Goal: Check status: Check status

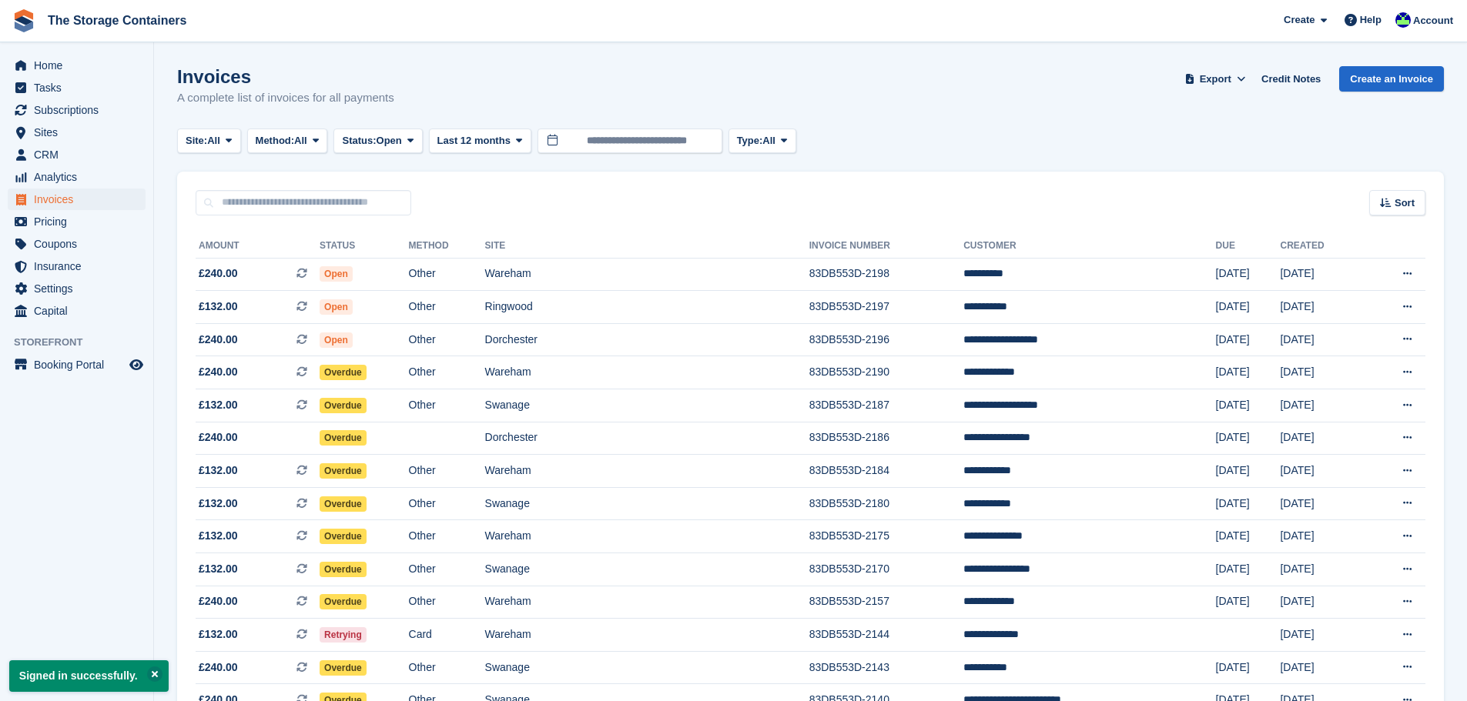
click at [82, 109] on span "Subscriptions" at bounding box center [80, 110] width 92 height 22
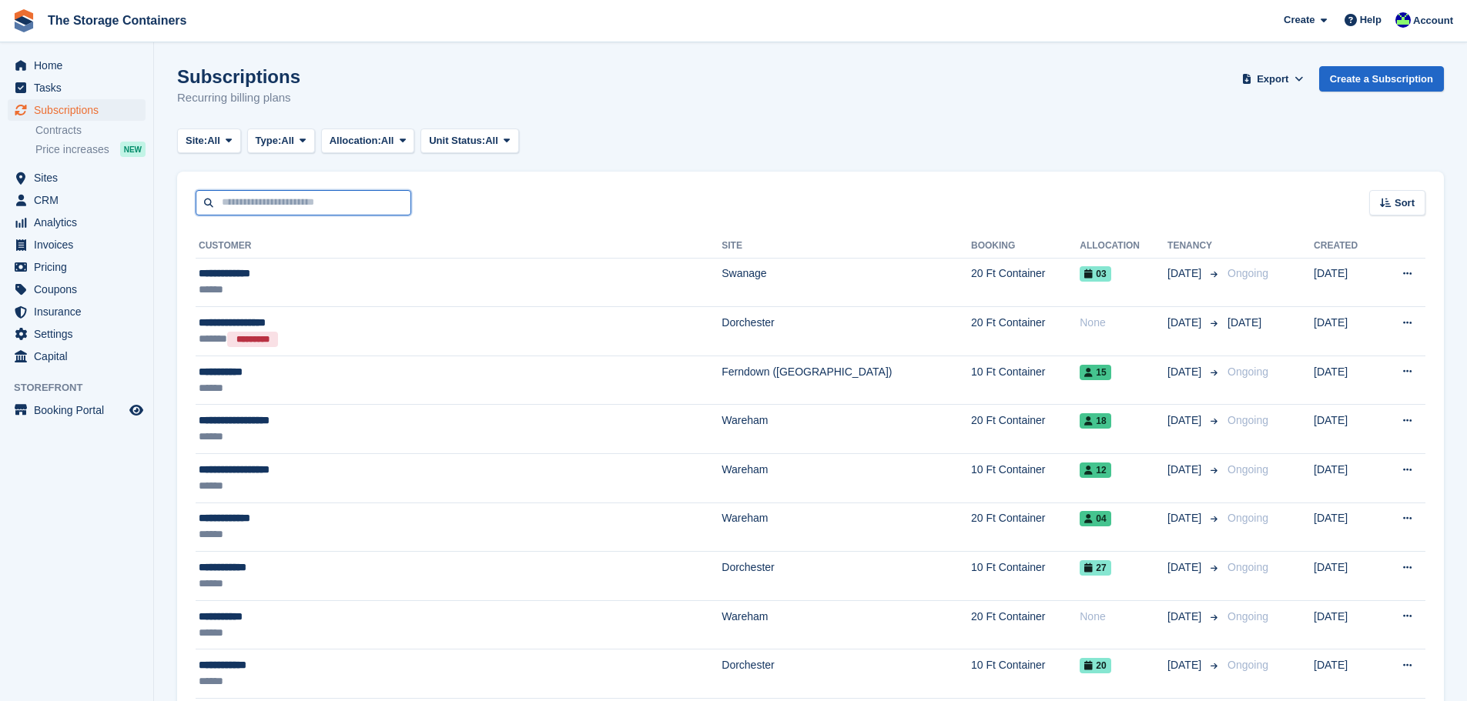
click at [376, 196] on input "text" at bounding box center [304, 202] width 216 height 25
type input "******"
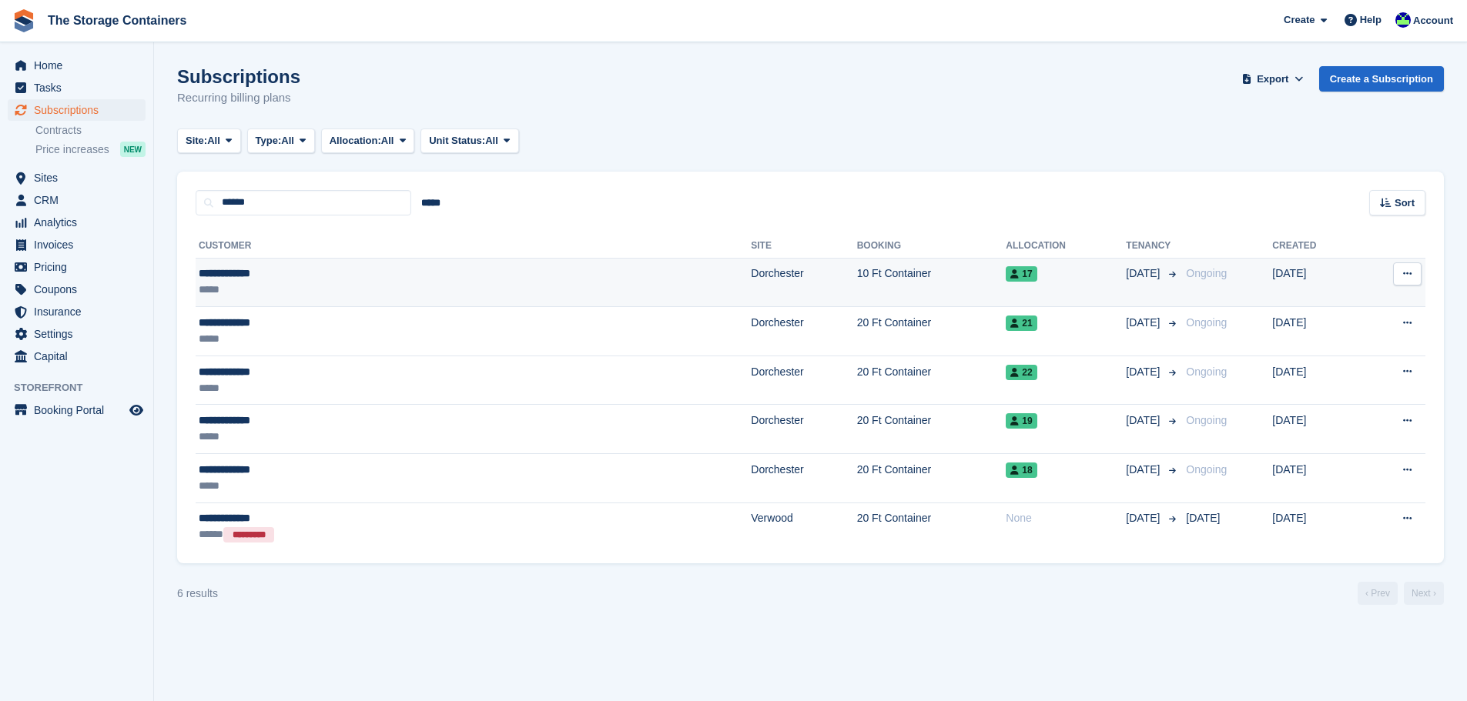
click at [350, 273] on div "**********" at bounding box center [335, 274] width 273 height 16
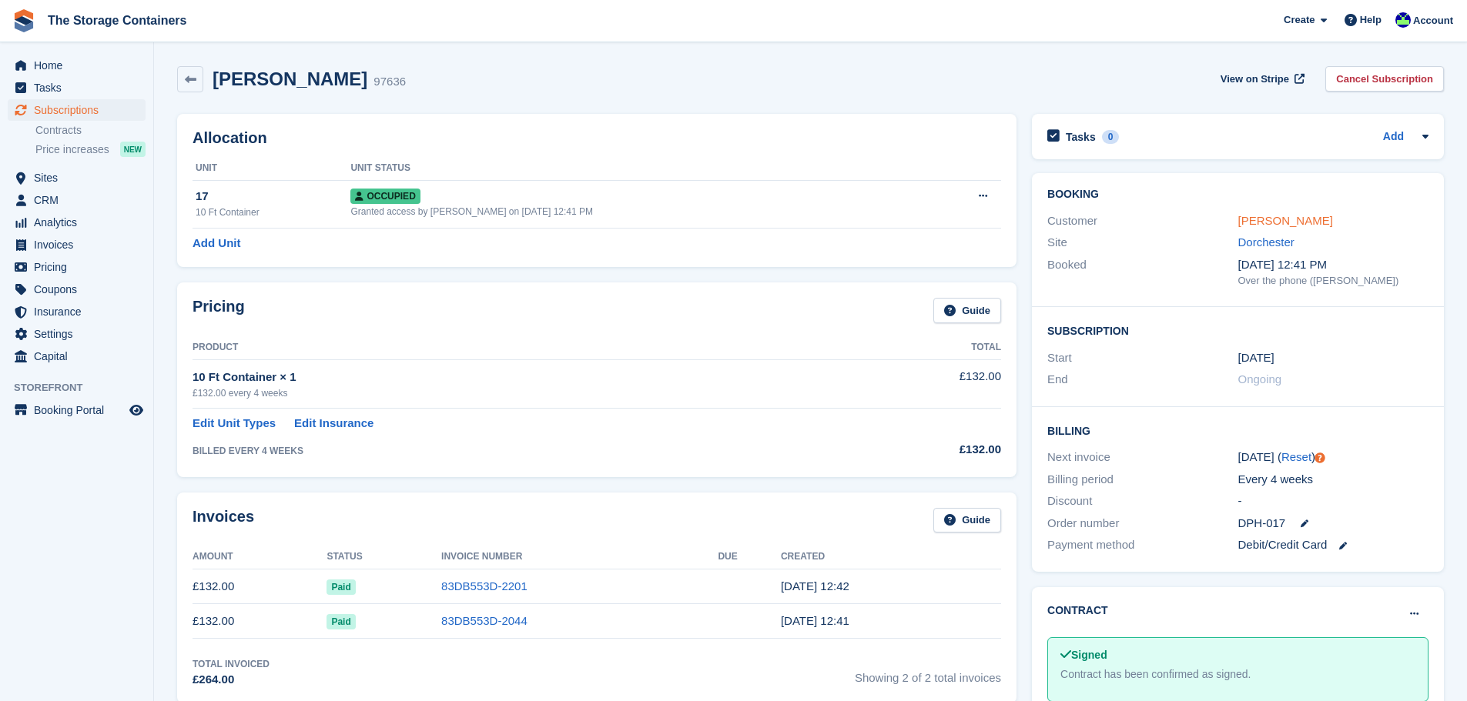
click at [1287, 215] on link "George Enescu" at bounding box center [1285, 220] width 95 height 13
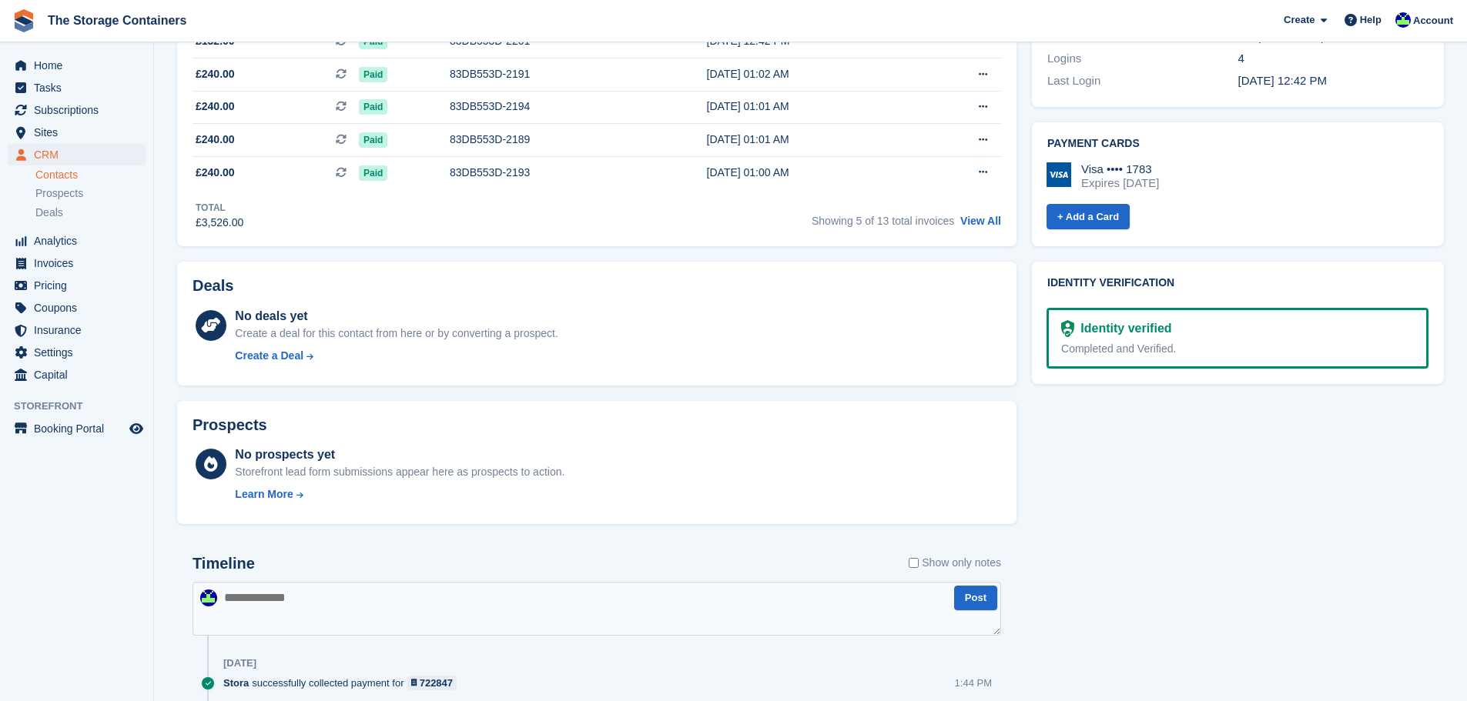
scroll to position [462, 0]
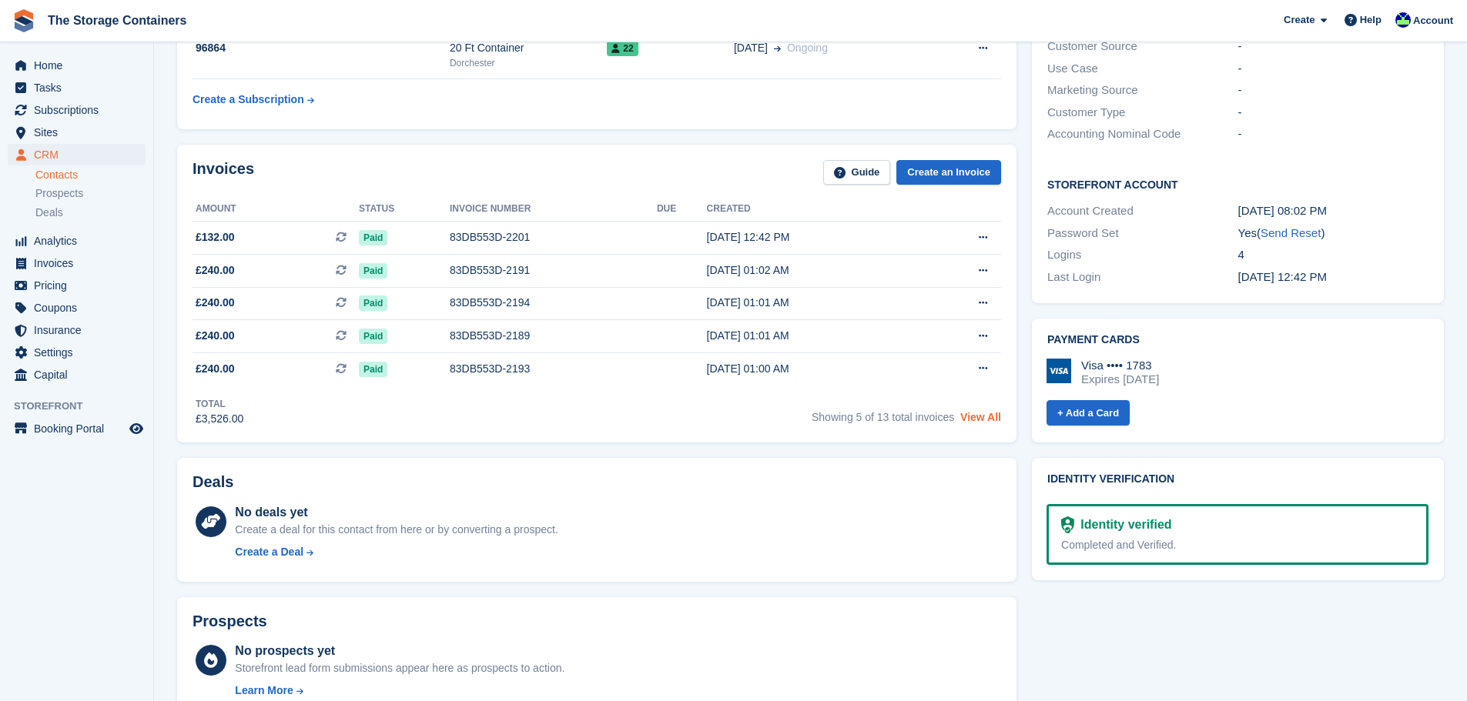
click at [990, 417] on link "View All" at bounding box center [980, 417] width 41 height 12
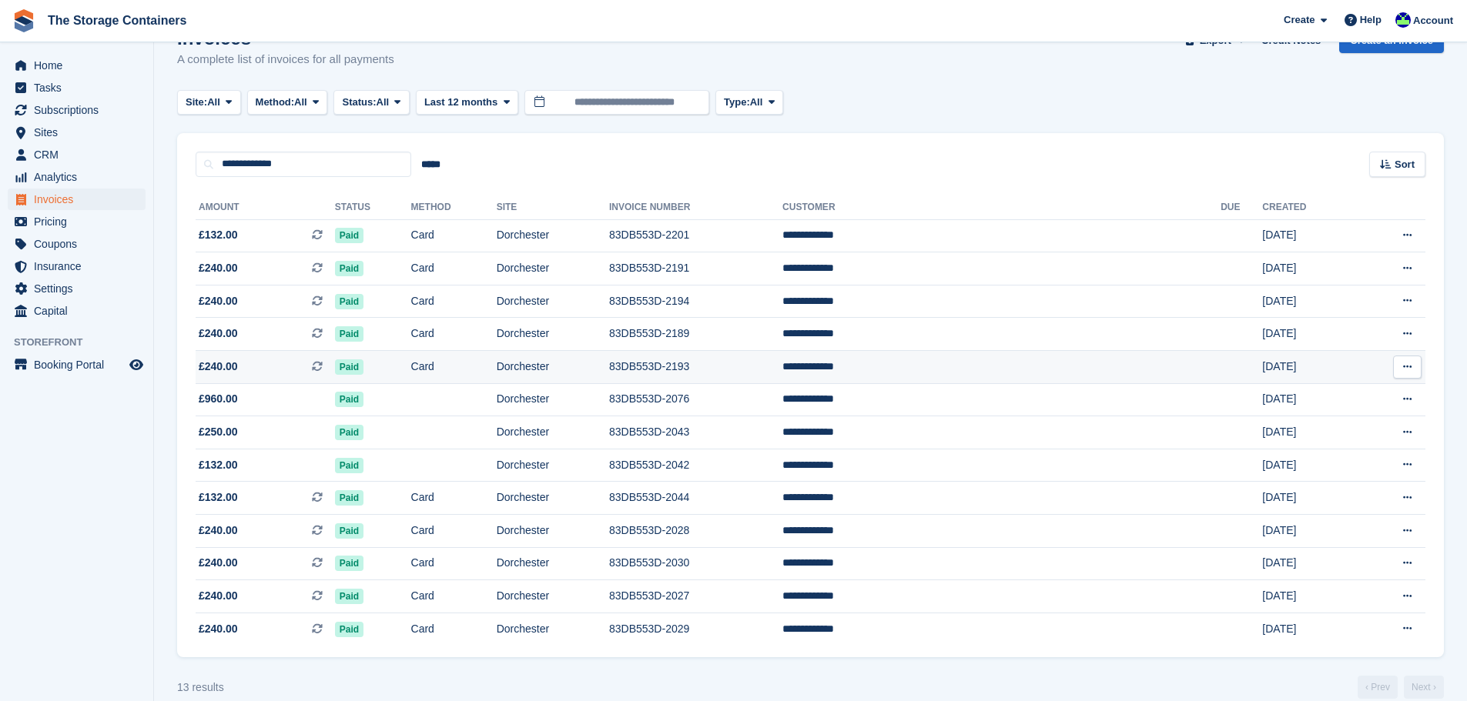
scroll to position [59, 0]
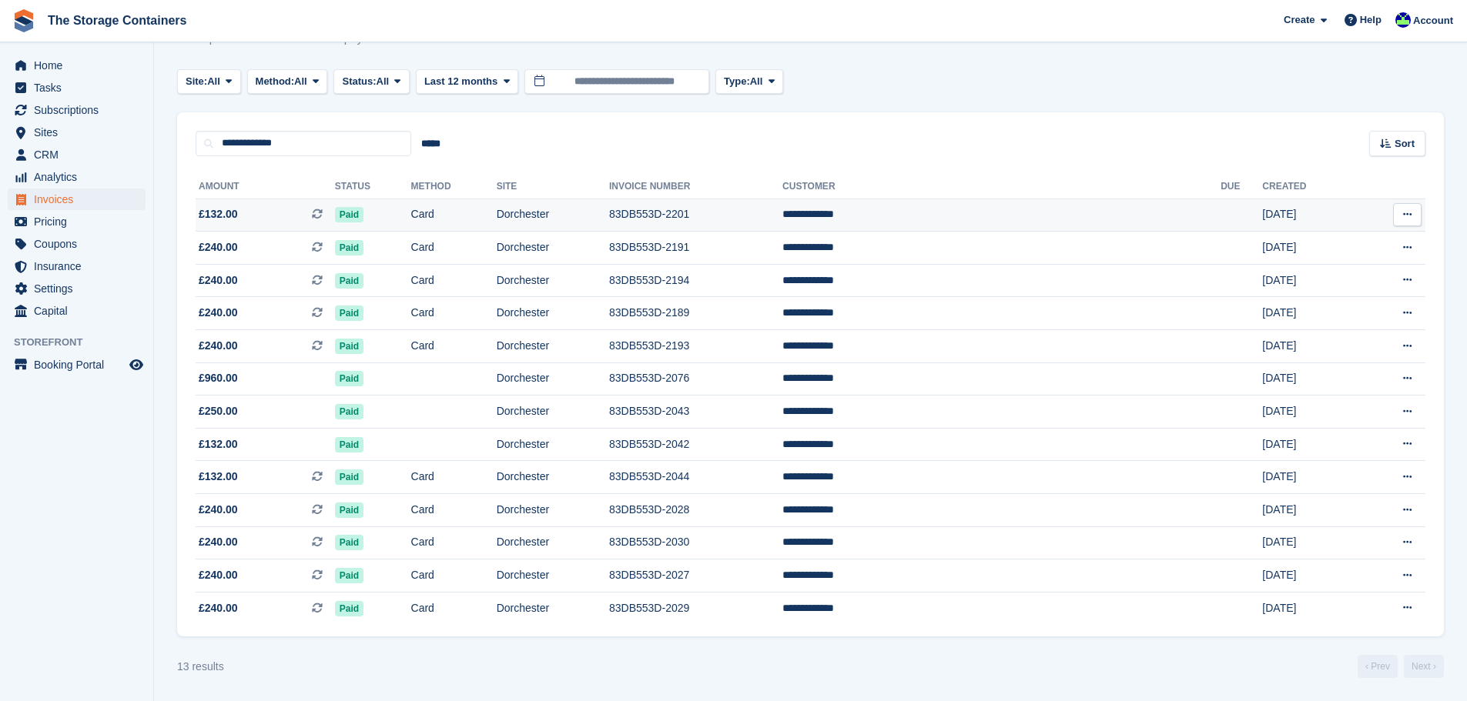
click at [1400, 206] on button at bounding box center [1407, 214] width 28 height 23
click at [1341, 242] on p "Download PDF" at bounding box center [1347, 245] width 134 height 20
click at [1371, 266] on icon at bounding box center [1369, 267] width 11 height 11
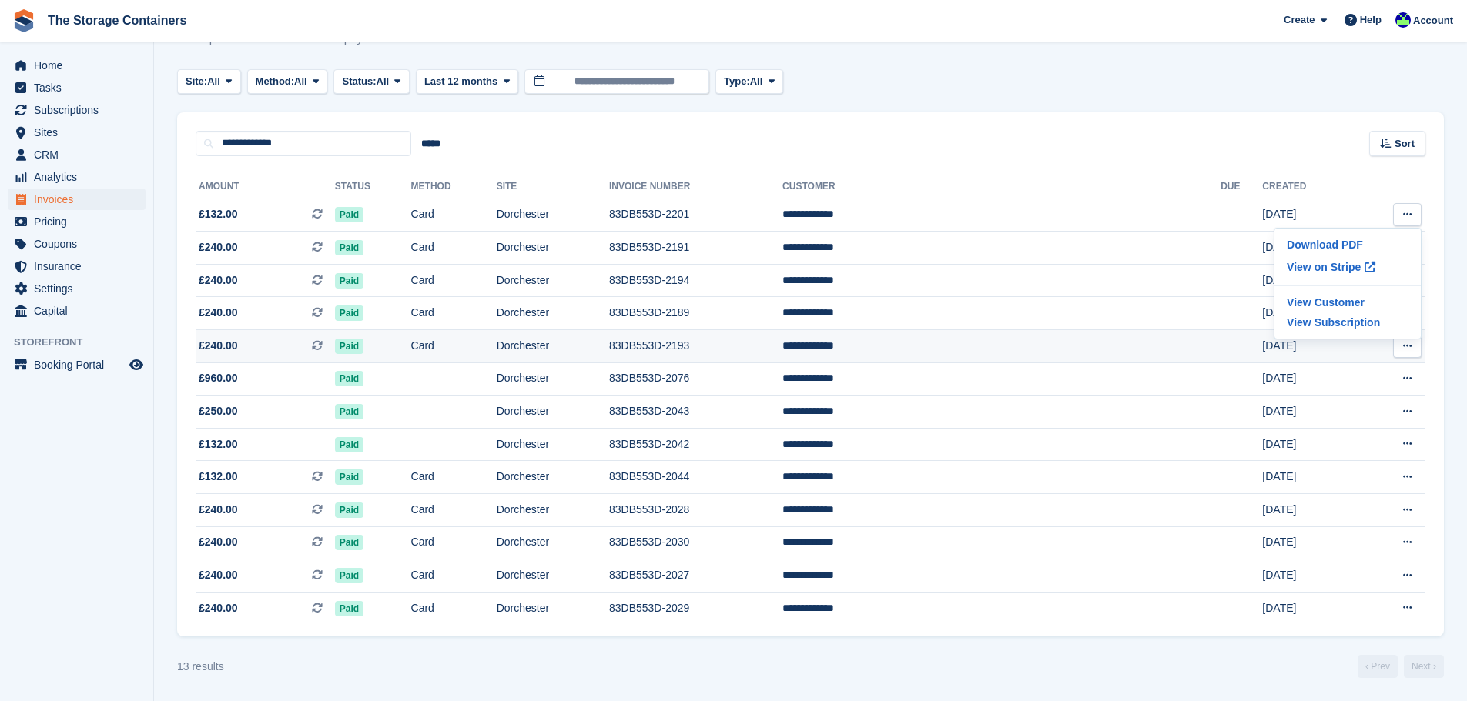
click at [497, 344] on td "Card" at bounding box center [453, 346] width 85 height 33
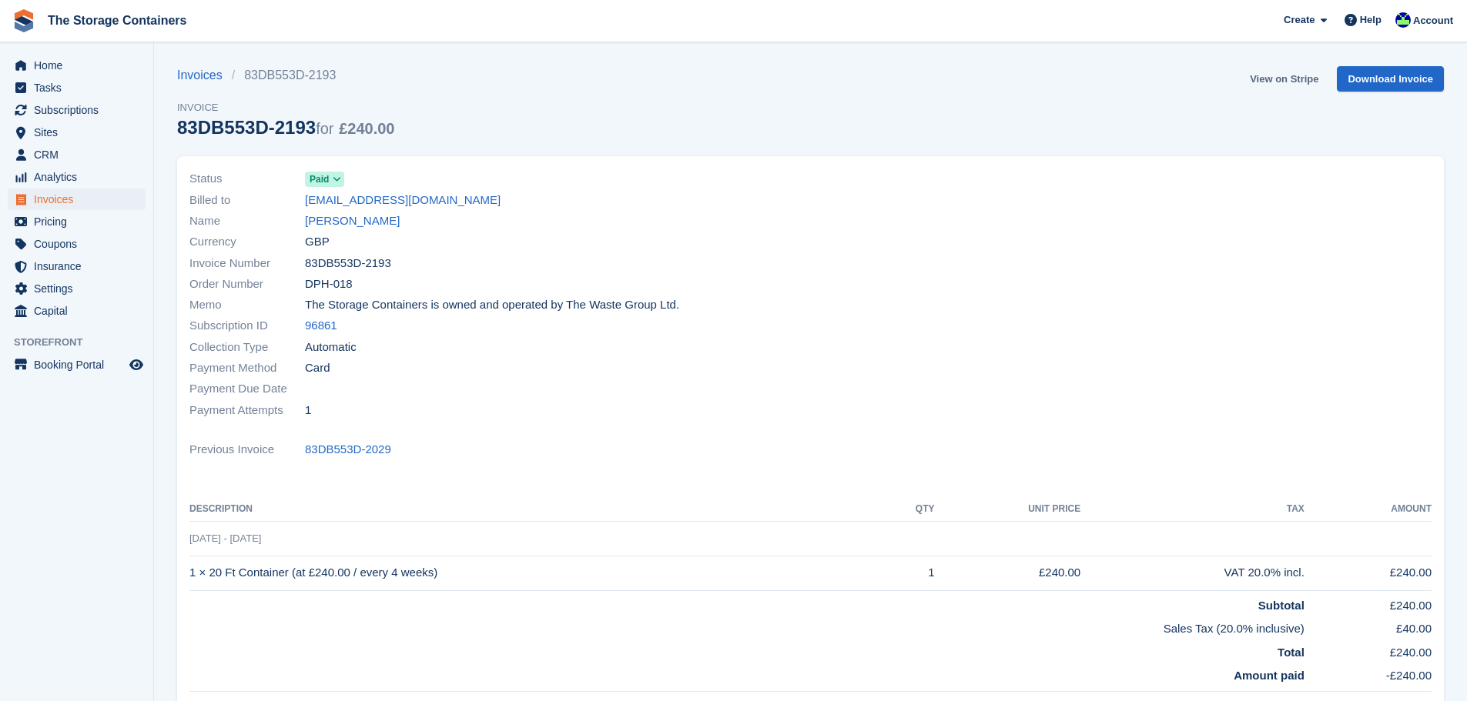
click at [1275, 87] on link "View on Stripe" at bounding box center [1283, 78] width 81 height 25
click at [350, 216] on link "[PERSON_NAME]" at bounding box center [352, 222] width 95 height 18
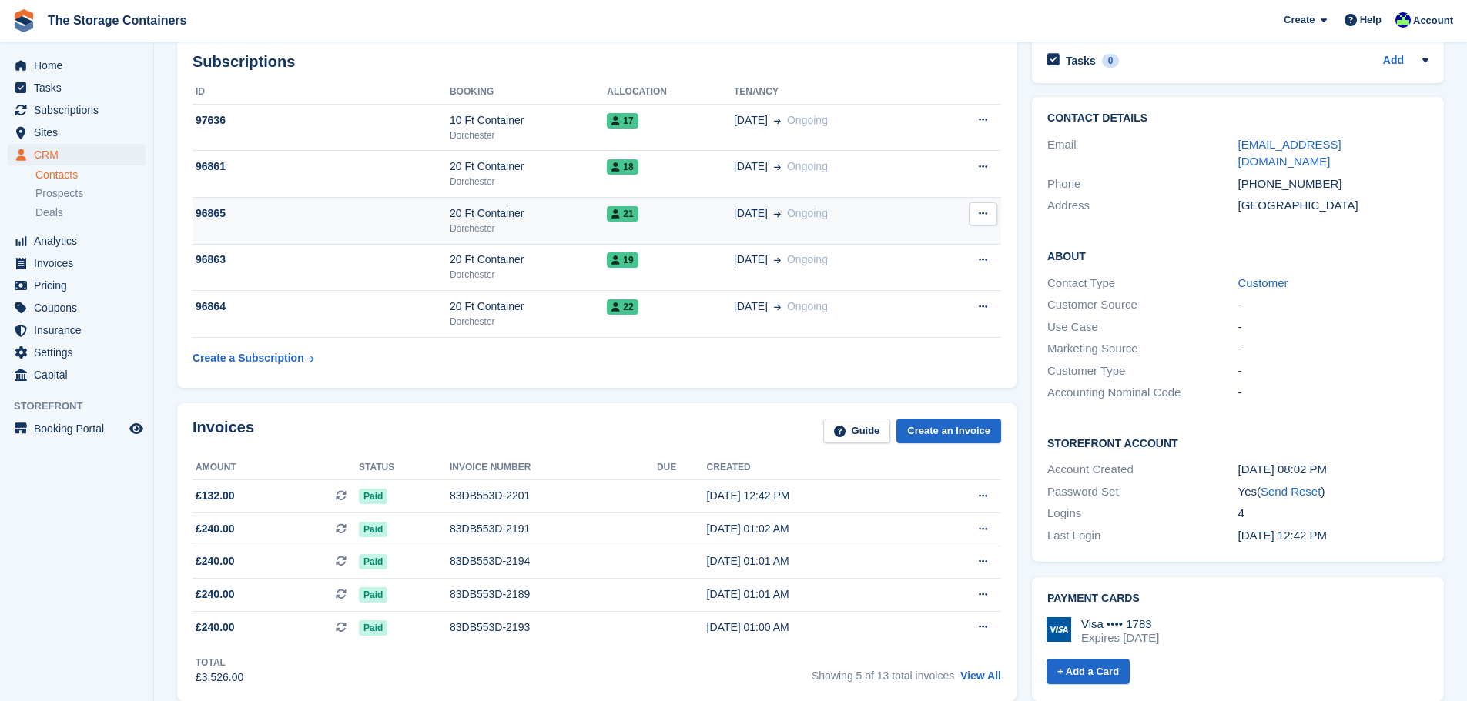
scroll to position [462, 0]
